Goal: Transaction & Acquisition: Download file/media

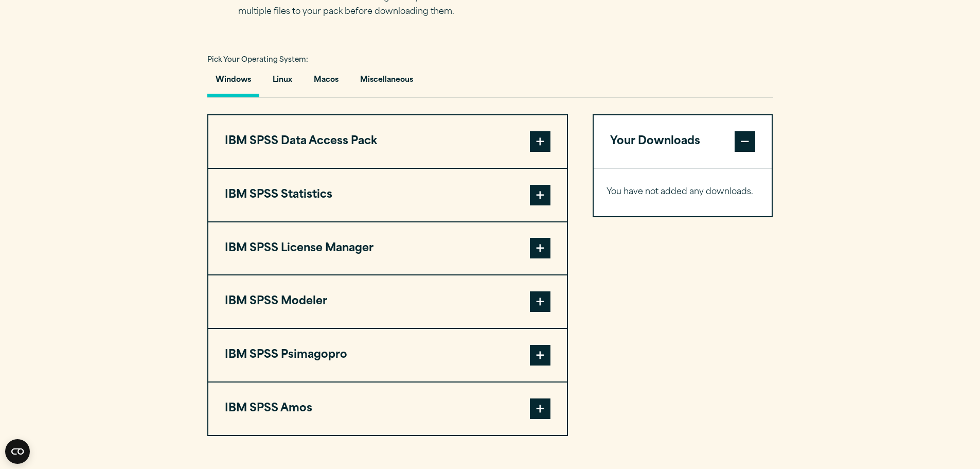
scroll to position [720, 0]
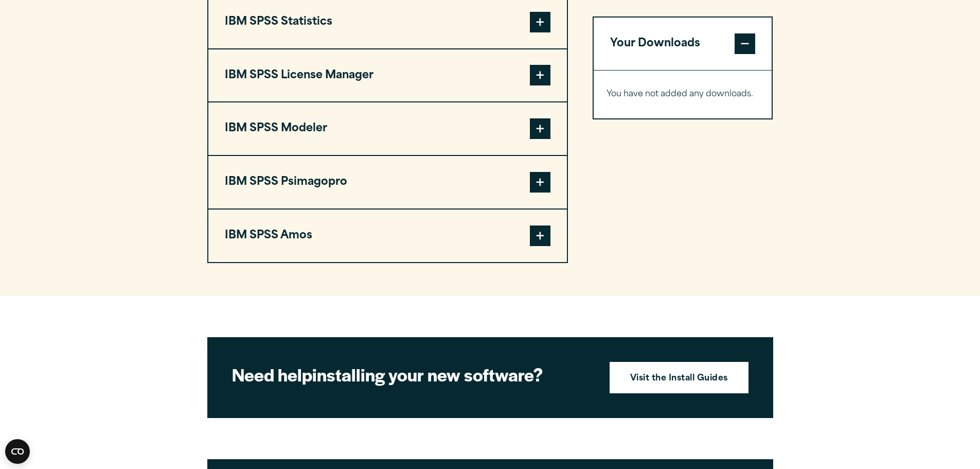
scroll to position [824, 0]
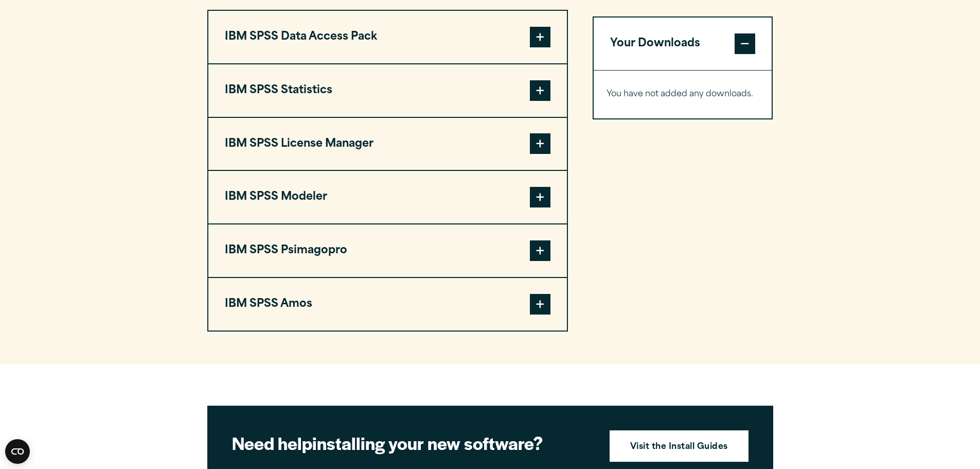
click at [536, 94] on span at bounding box center [540, 90] width 21 height 21
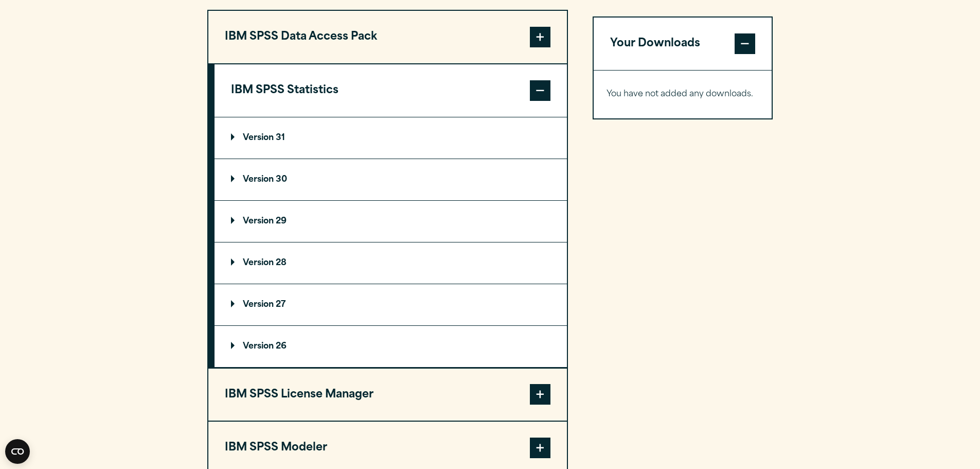
click at [295, 186] on summary "Version 30" at bounding box center [391, 179] width 352 height 41
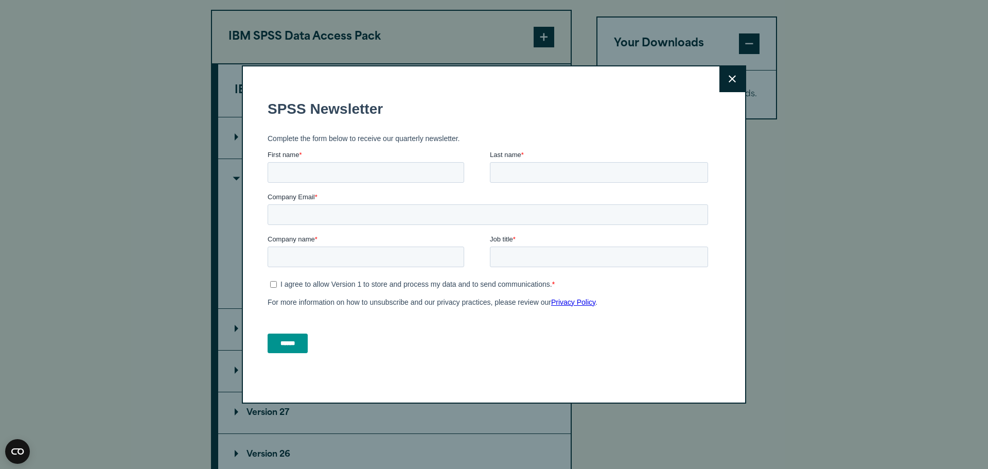
click at [732, 80] on button "Close" at bounding box center [732, 79] width 26 height 26
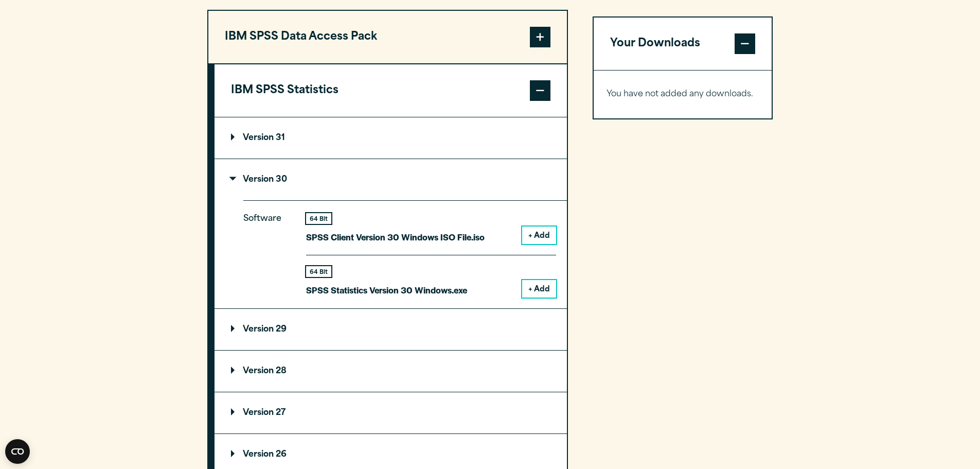
click at [543, 294] on button "+ Add" at bounding box center [539, 288] width 34 height 17
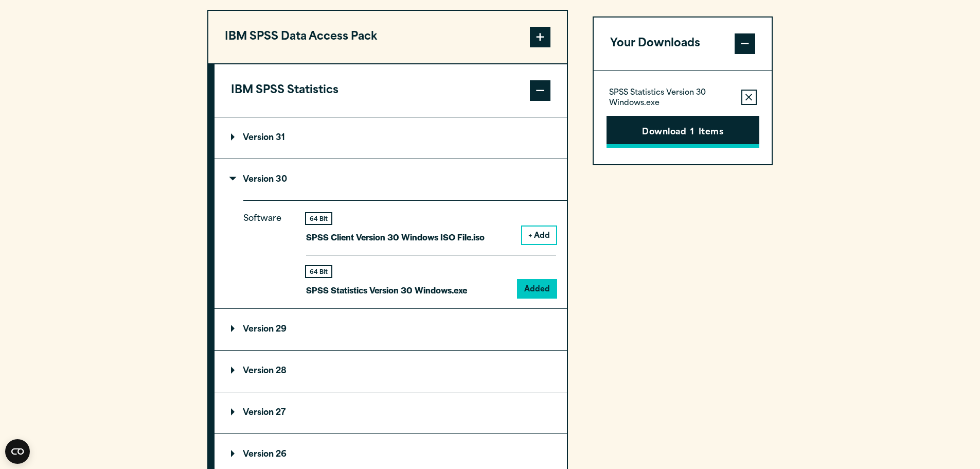
click at [638, 137] on button "Download 1 Items" at bounding box center [683, 132] width 153 height 32
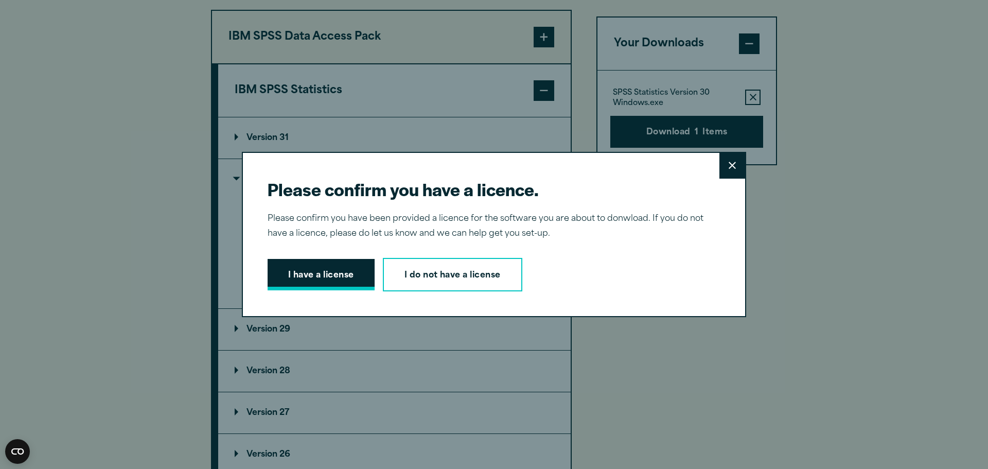
click at [350, 278] on button "I have a license" at bounding box center [321, 275] width 107 height 32
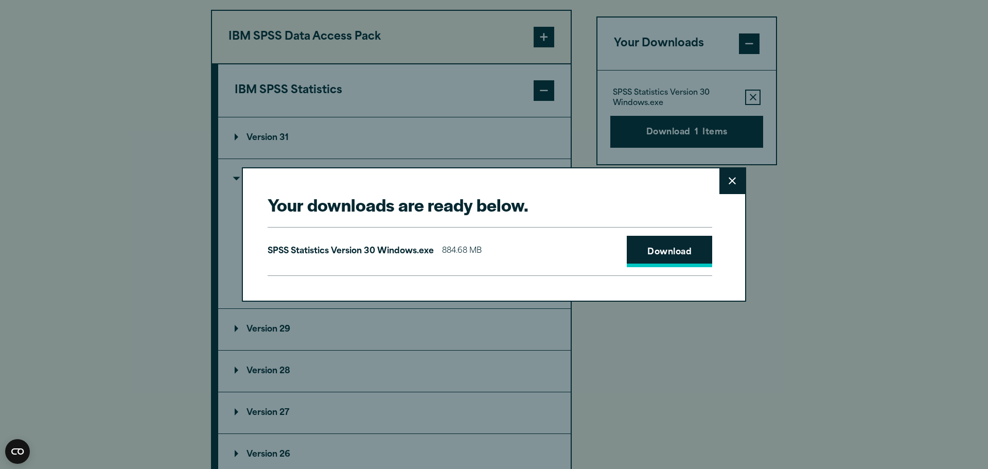
click at [645, 245] on link "Download" at bounding box center [669, 252] width 85 height 32
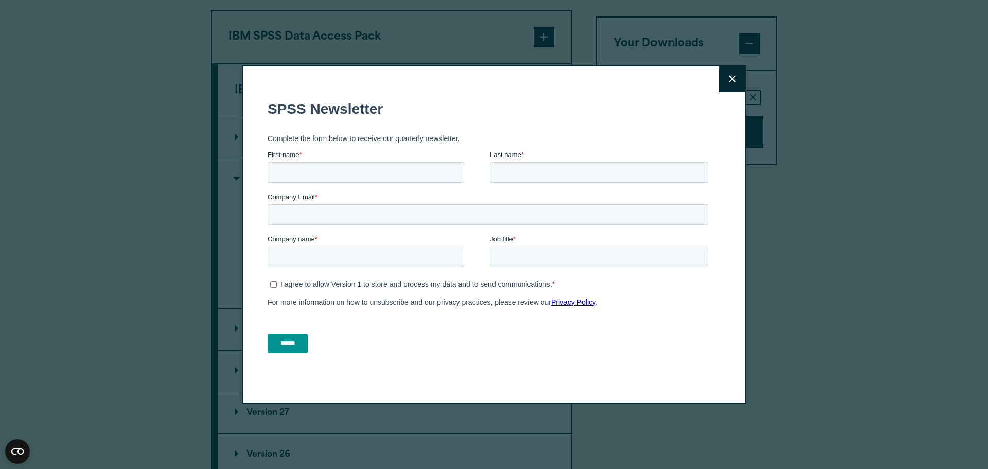
drag, startPoint x: 443, startPoint y: 11, endPoint x: 719, endPoint y: 92, distance: 287.2
click at [719, 92] on button "Close" at bounding box center [732, 79] width 26 height 26
